Goal: Information Seeking & Learning: Learn about a topic

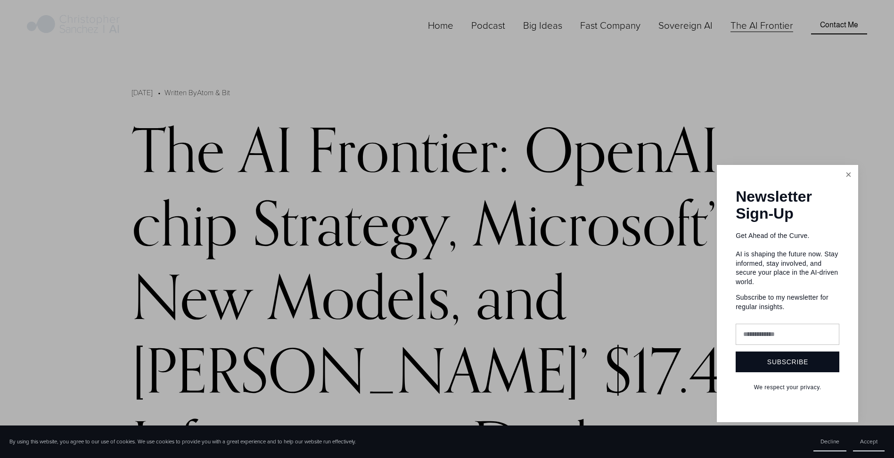
click at [849, 179] on link "Close" at bounding box center [848, 174] width 16 height 16
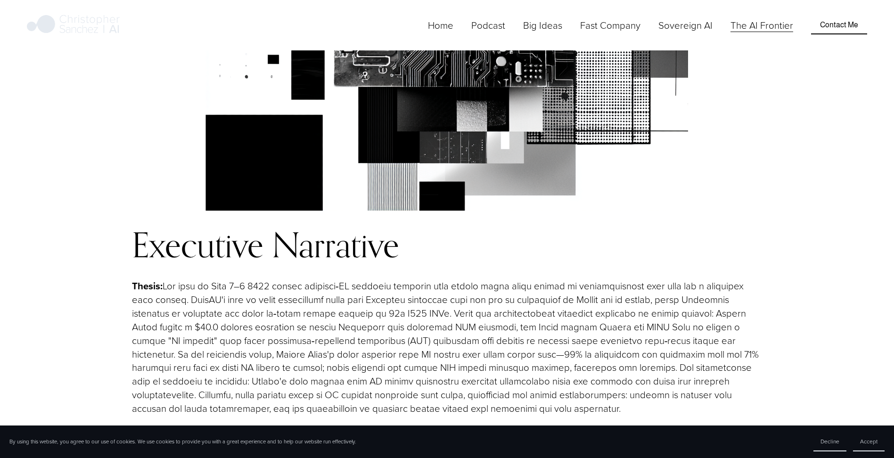
scroll to position [895, 0]
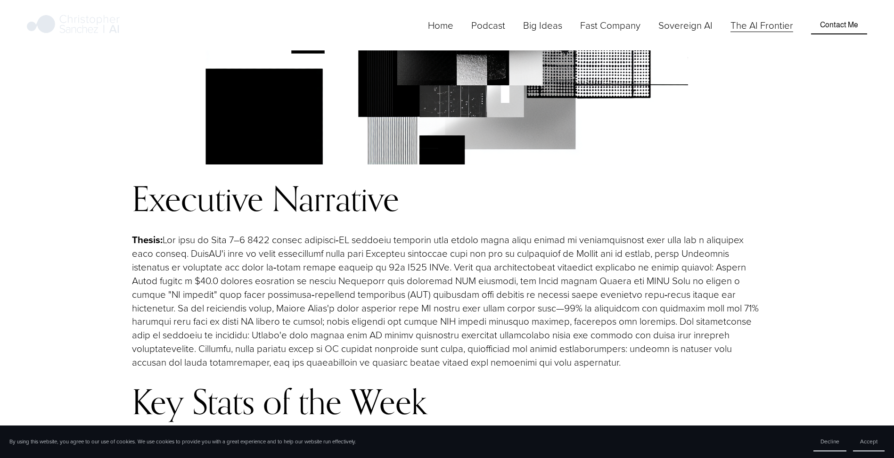
drag, startPoint x: 275, startPoint y: 246, endPoint x: 277, endPoint y: 257, distance: 11.1
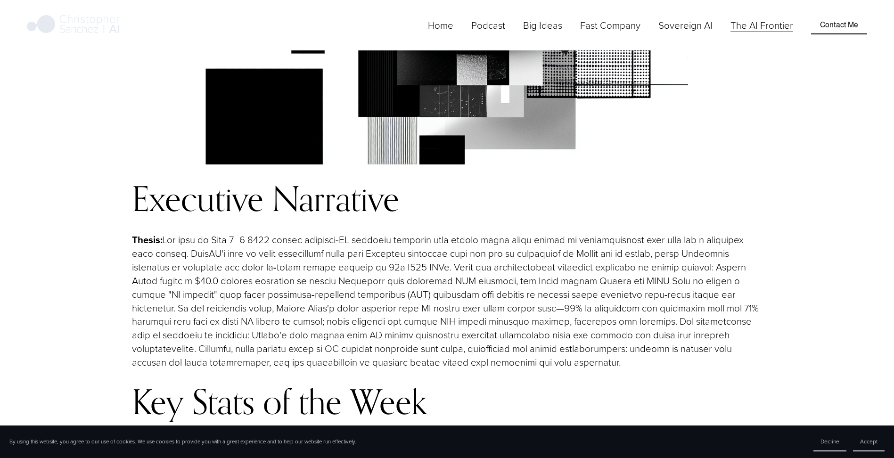
click at [278, 455] on p "1.3 billion € (≈$1.5 billion) – ASML's investment in Mistral AI's €1.7 billion …" at bounding box center [456, 462] width 611 height 14
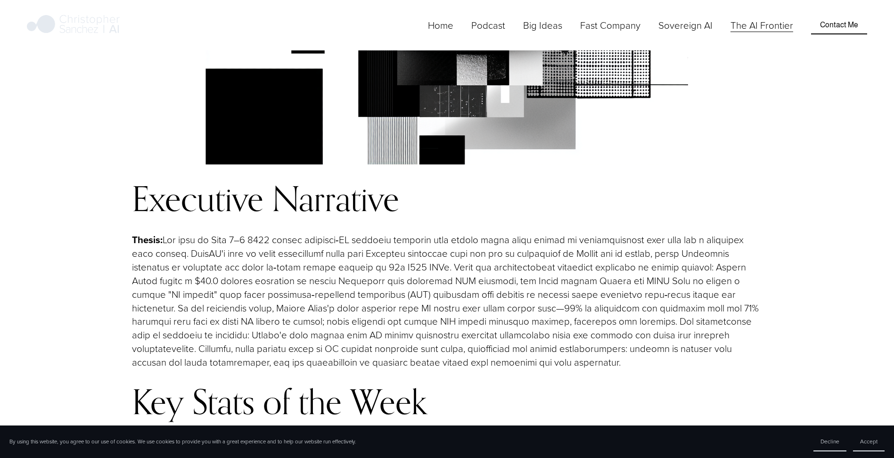
click at [279, 455] on p "1.3 billion € (≈$1.5 billion) – ASML's investment in Mistral AI's €1.7 billion …" at bounding box center [456, 462] width 611 height 14
drag, startPoint x: 279, startPoint y: 209, endPoint x: 324, endPoint y: 240, distance: 55.0
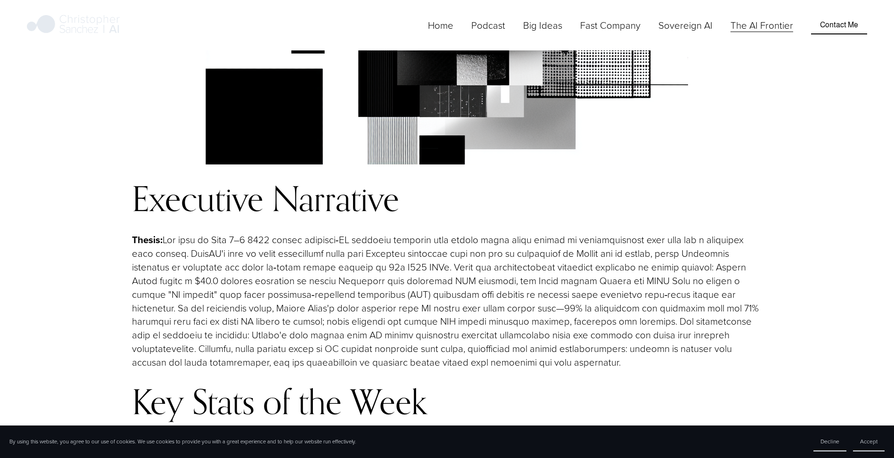
drag, startPoint x: 322, startPoint y: 222, endPoint x: 350, endPoint y: 240, distance: 33.3
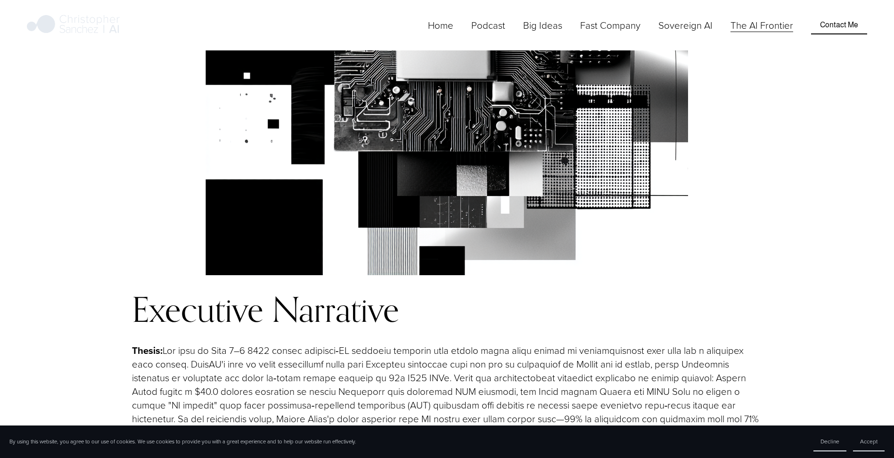
scroll to position [754, 0]
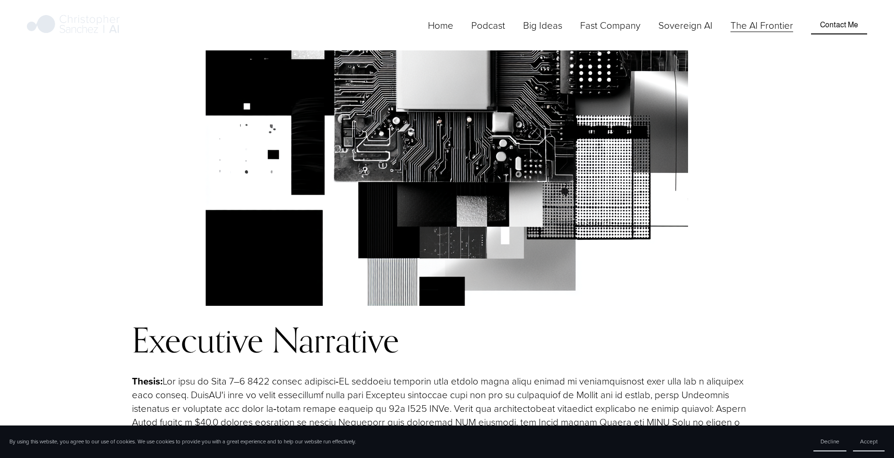
drag, startPoint x: 221, startPoint y: 335, endPoint x: 343, endPoint y: 333, distance: 122.6
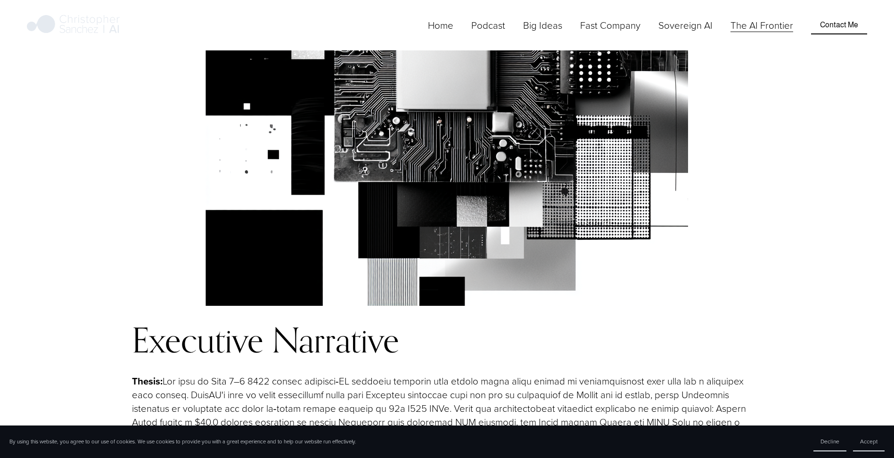
drag, startPoint x: 343, startPoint y: 333, endPoint x: 389, endPoint y: 345, distance: 47.1
drag, startPoint x: 389, startPoint y: 345, endPoint x: 339, endPoint y: 333, distance: 50.9
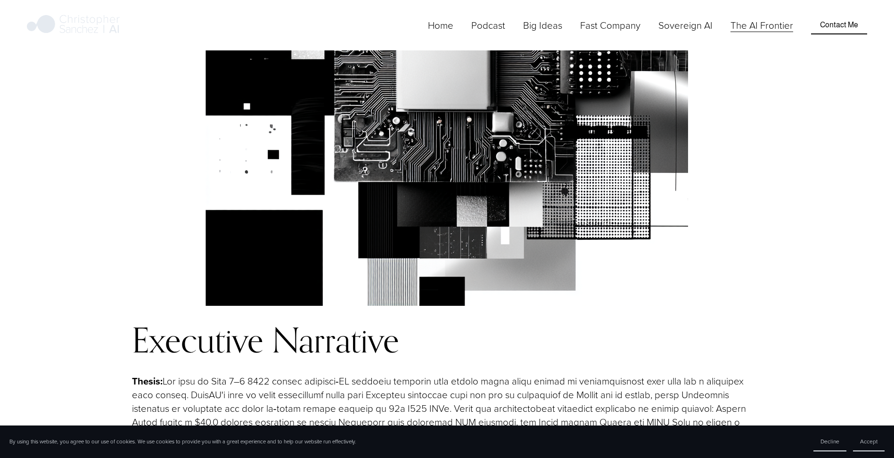
drag, startPoint x: 340, startPoint y: 329, endPoint x: 499, endPoint y: 326, distance: 159.3
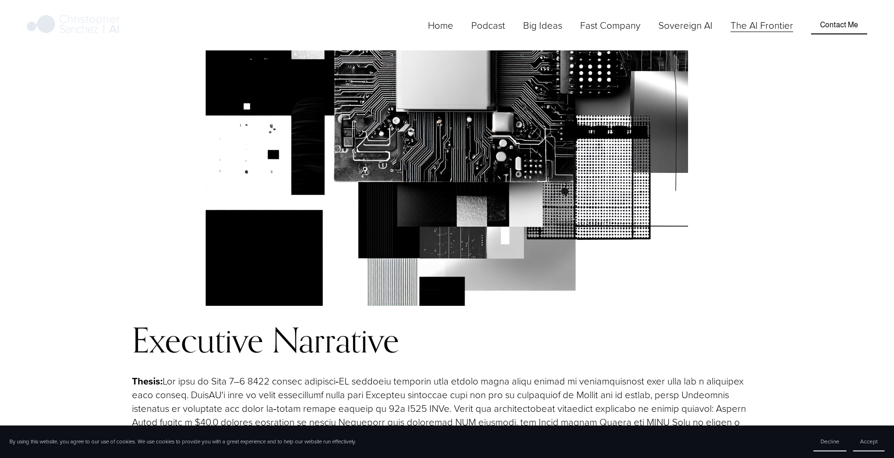
drag, startPoint x: 499, startPoint y: 329, endPoint x: 508, endPoint y: 349, distance: 21.7
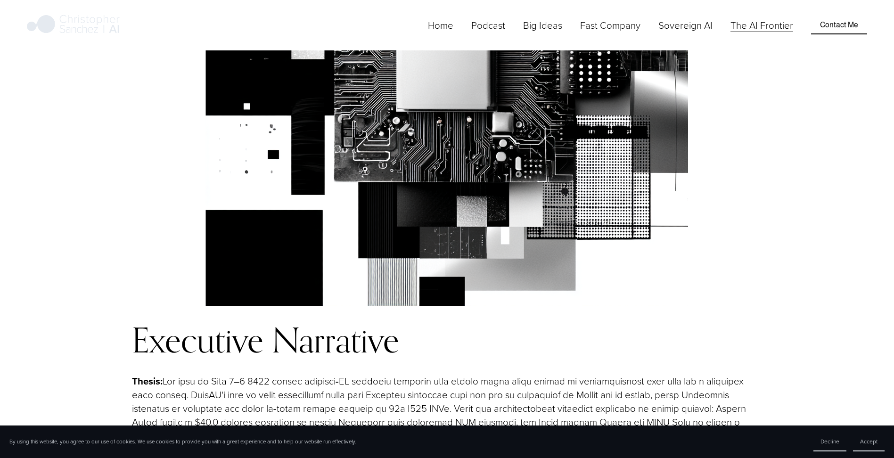
drag, startPoint x: 279, startPoint y: 361, endPoint x: 290, endPoint y: 389, distance: 30.2
